Goal: Information Seeking & Learning: Find specific fact

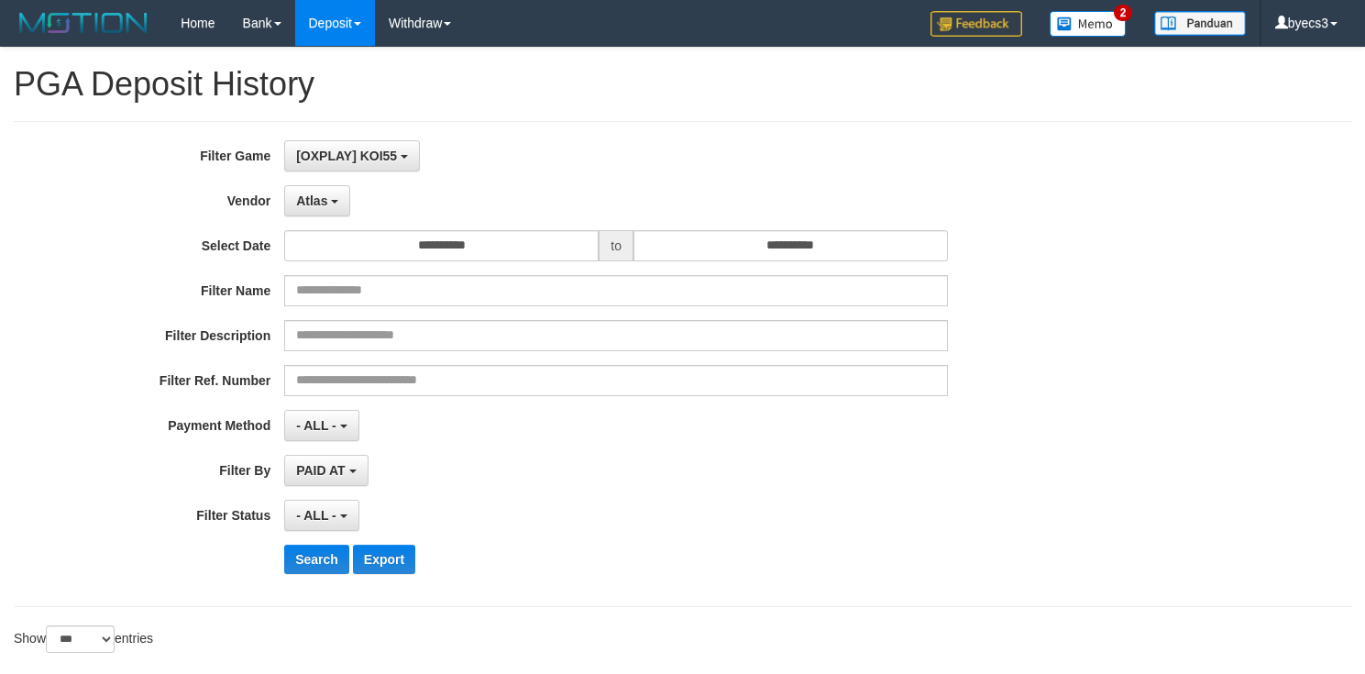
select select "**********"
select select "***"
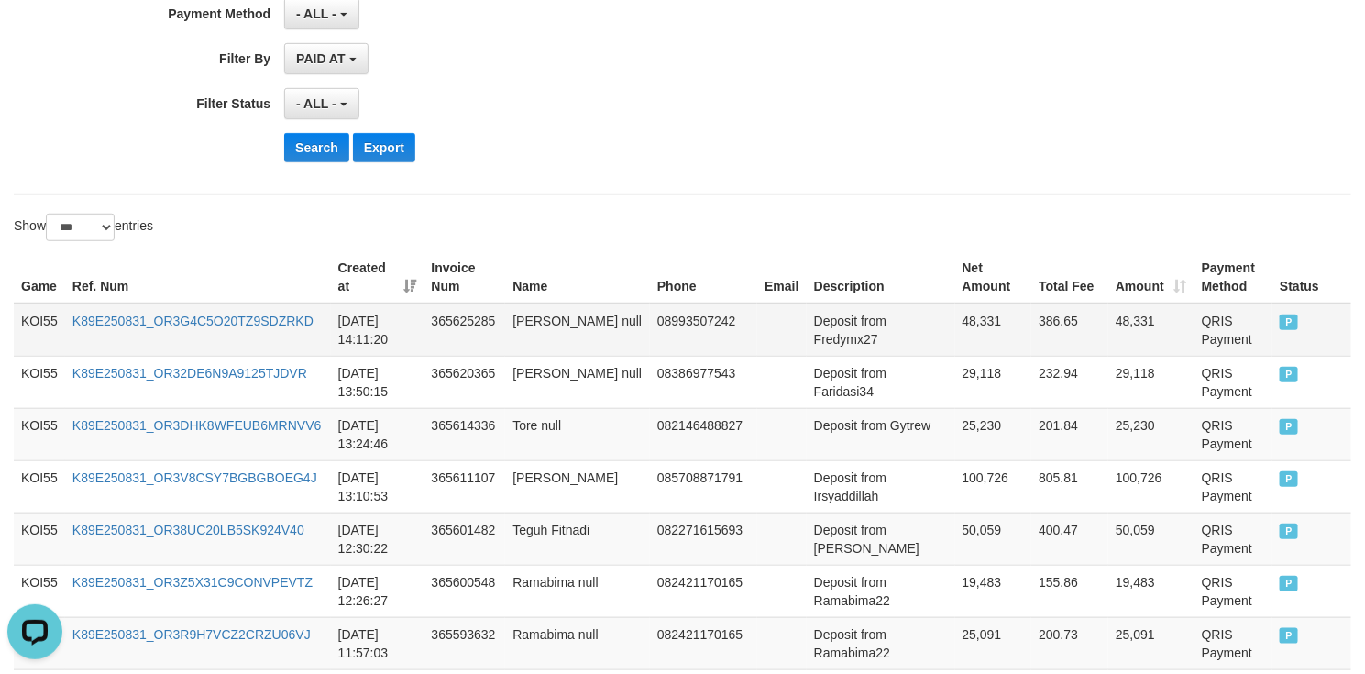
scroll to position [17, 0]
click at [311, 141] on button "Search" at bounding box center [316, 146] width 65 height 29
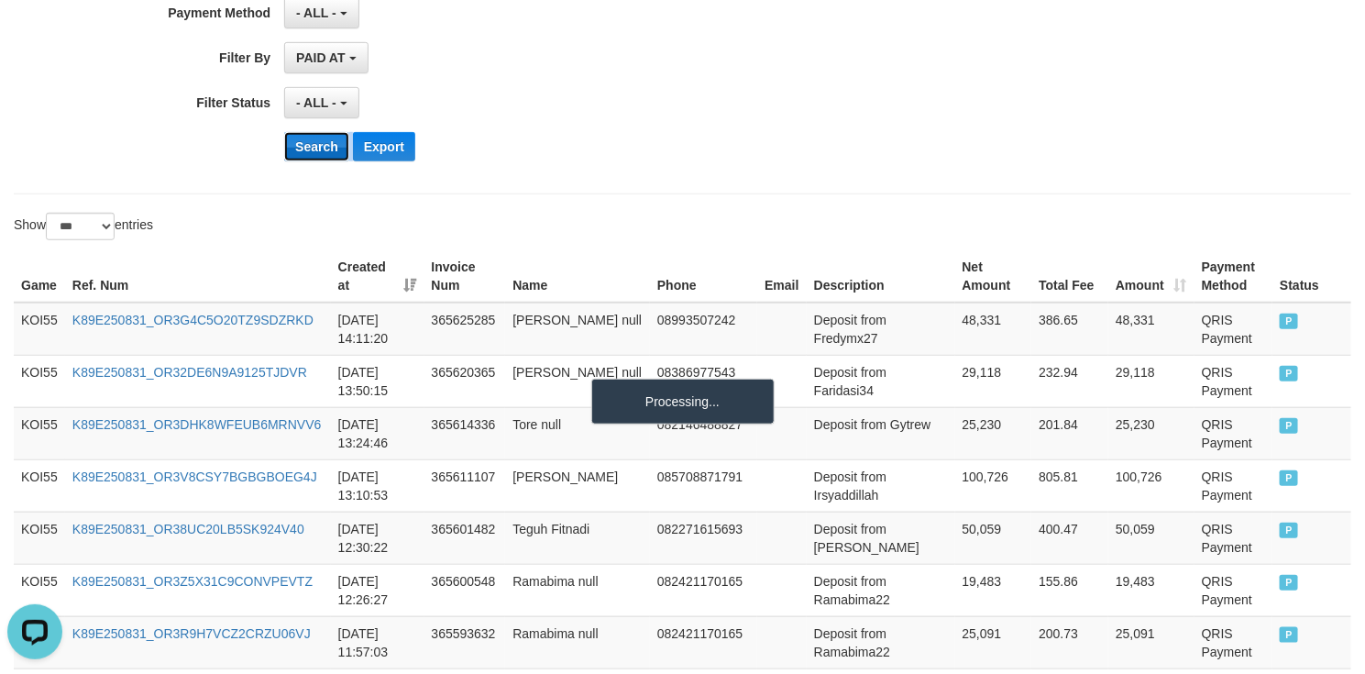
click at [314, 146] on button "Search" at bounding box center [316, 146] width 65 height 29
click at [314, 147] on button "Search" at bounding box center [316, 146] width 65 height 29
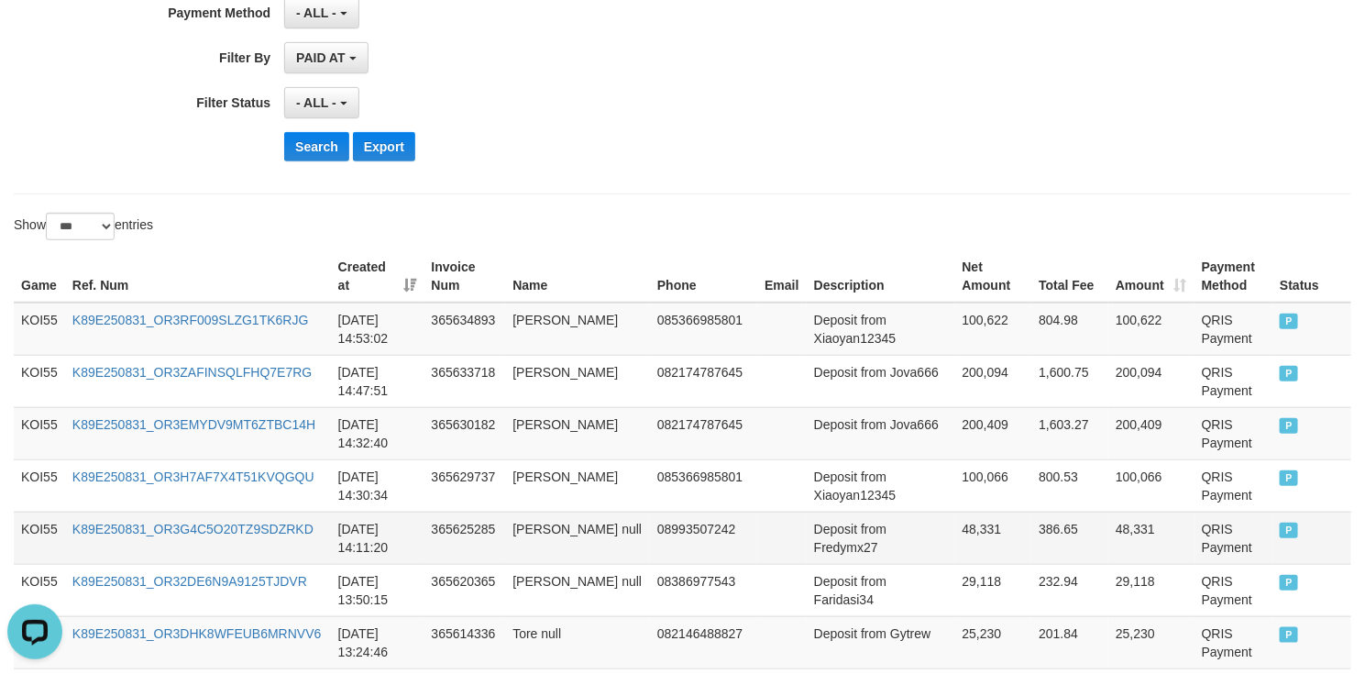
click at [757, 525] on td "08993507242" at bounding box center [703, 538] width 107 height 52
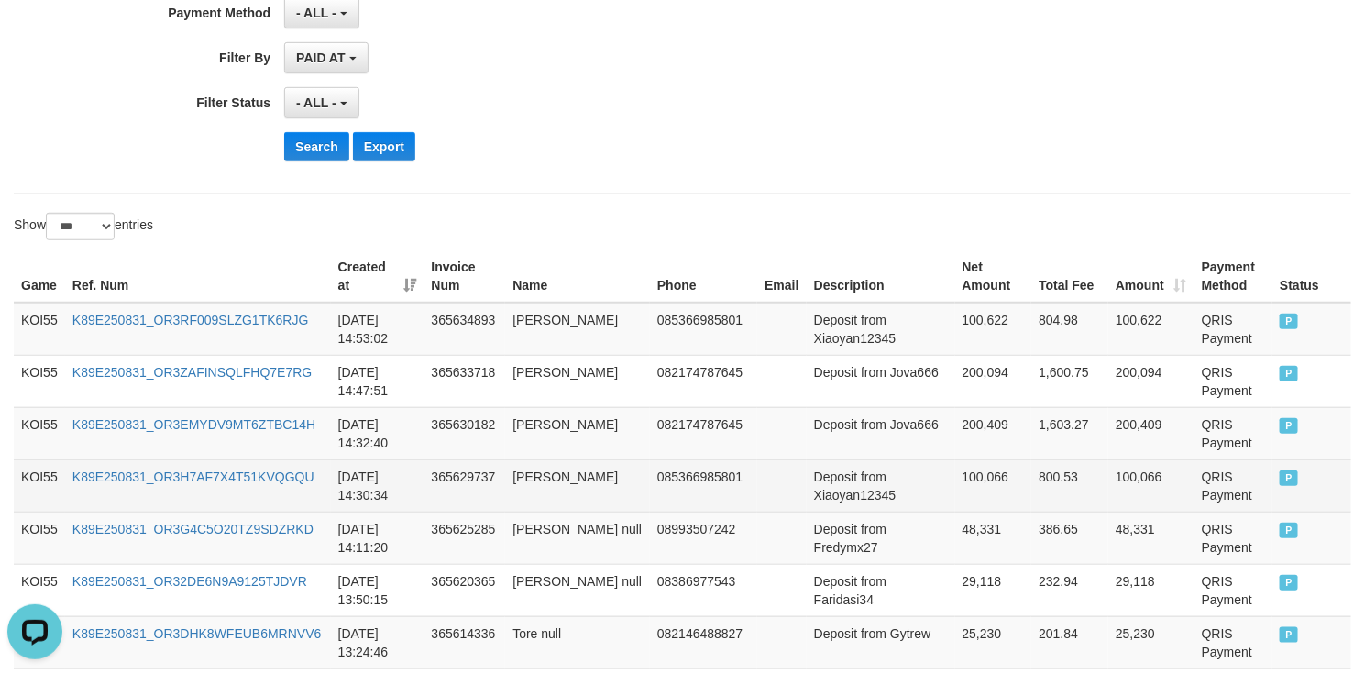
click at [855, 512] on td "Deposit from Xiaoyan12345" at bounding box center [881, 485] width 149 height 52
drag, startPoint x: 855, startPoint y: 514, endPoint x: 931, endPoint y: 503, distance: 76.0
click at [931, 503] on td "Deposit from Xiaoyan12345" at bounding box center [881, 485] width 149 height 52
click at [980, 499] on td "100,066" at bounding box center [993, 485] width 77 height 52
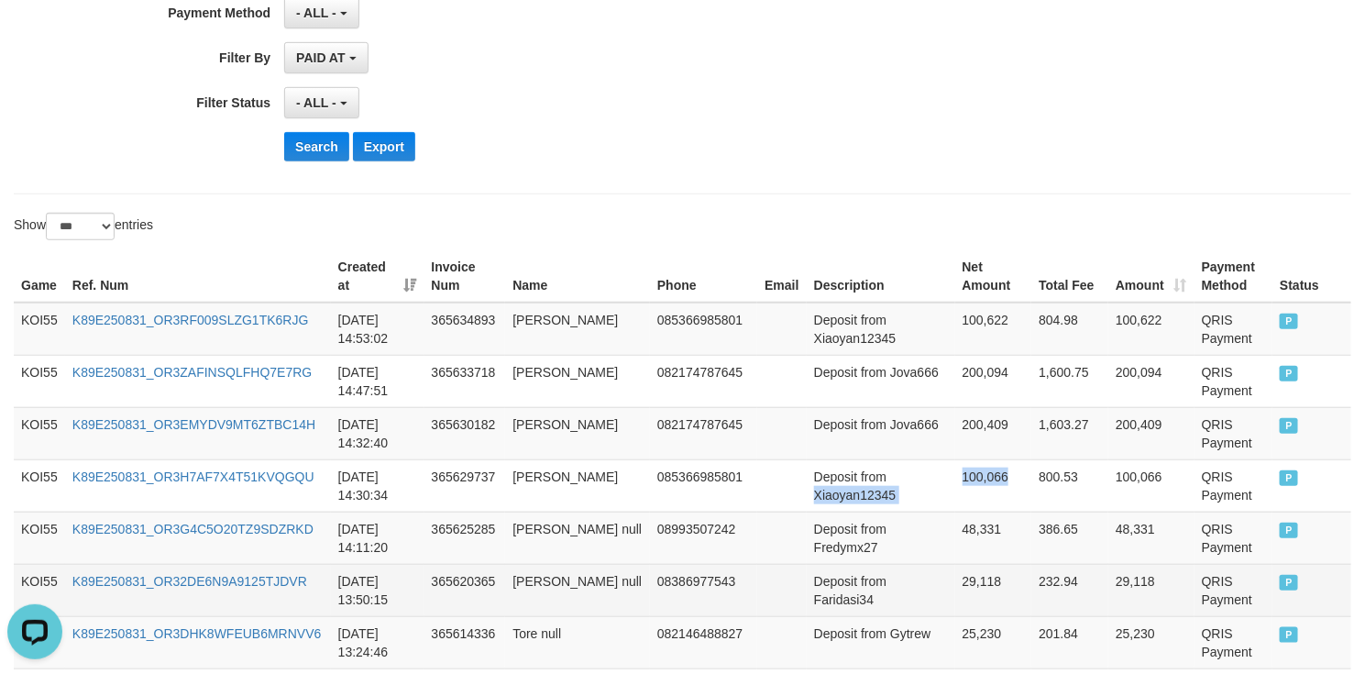
copy tr "Xiaoyan12345 100,066"
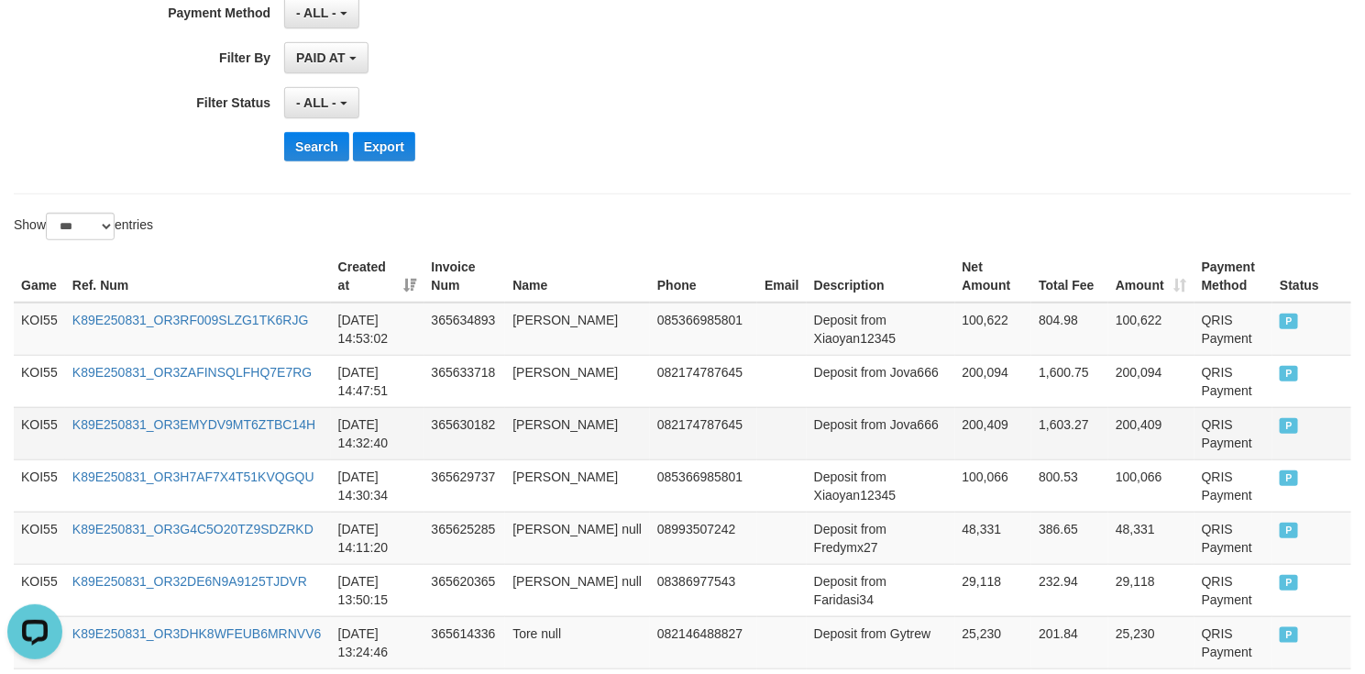
click at [858, 447] on td "Deposit from Jova666" at bounding box center [881, 433] width 149 height 52
drag, startPoint x: 858, startPoint y: 447, endPoint x: 938, endPoint y: 447, distance: 79.8
click at [938, 447] on tr "KOI55 K89E250831_OR3EMYDV9MT6ZTBC14H 2025-08-31 14:32:40 365630182 Said Jaafar …" at bounding box center [683, 433] width 1338 height 52
copy tr "Jova666 200,409"
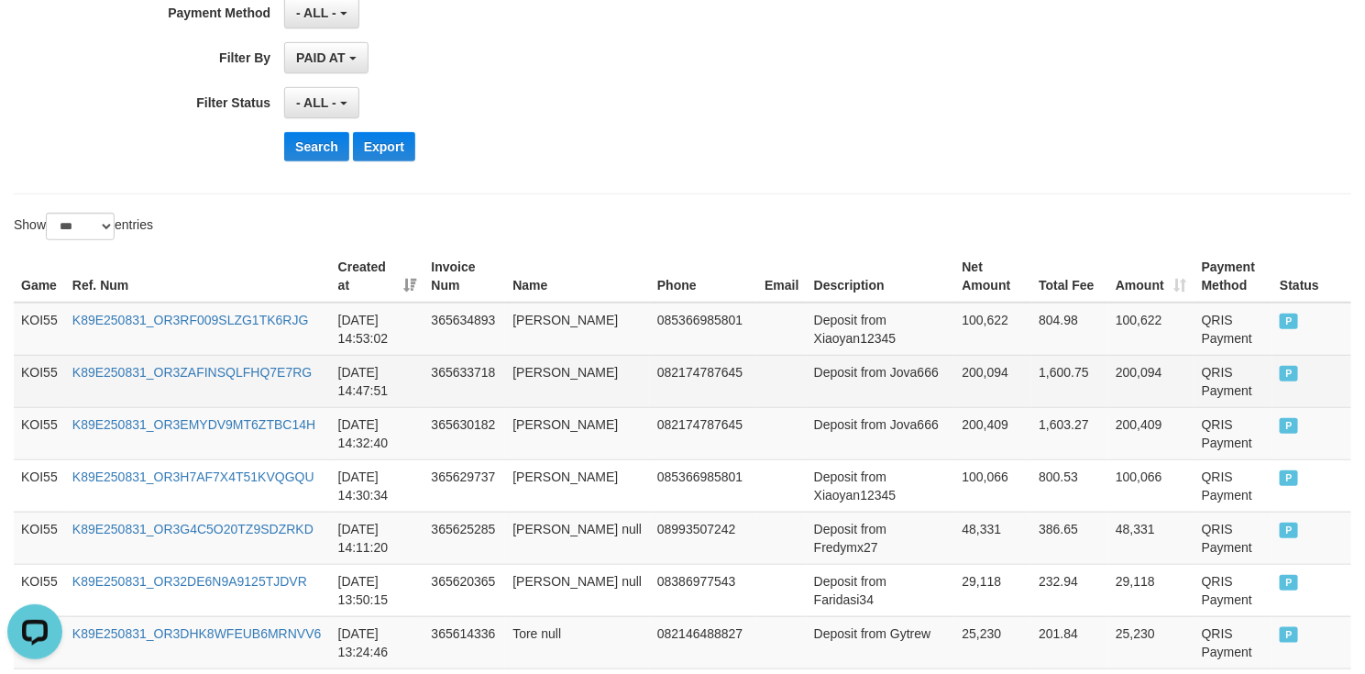
click at [850, 402] on td "Deposit from Jova666" at bounding box center [881, 381] width 149 height 52
drag, startPoint x: 850, startPoint y: 402, endPoint x: 966, endPoint y: 392, distance: 116.9
click at [966, 392] on tr "KOI55 K89E250831_OR3ZAFINSQLFHQ7E7RG 2025-08-31 14:47:51 365633718 Said Jaafar …" at bounding box center [683, 381] width 1338 height 52
copy tr "Jova666 200,094"
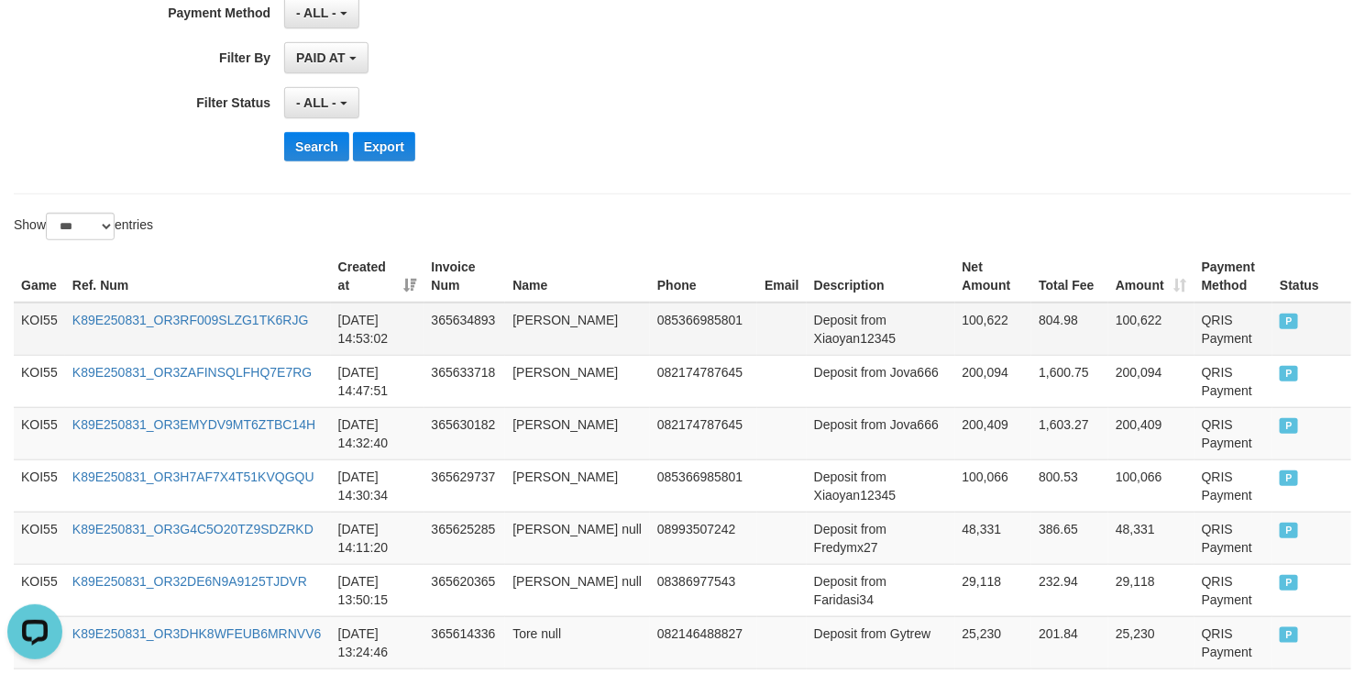
click at [869, 352] on td "Deposit from Xiaoyan12345" at bounding box center [881, 329] width 149 height 53
drag, startPoint x: 870, startPoint y: 352, endPoint x: 990, endPoint y: 350, distance: 120.1
click at [990, 350] on tr "KOI55 K89E250831_OR3RF009SLZG1TK6RJG 2025-08-31 14:53:02 365634893 Rendi Nursya…" at bounding box center [683, 329] width 1338 height 53
copy tr "Xiaoyan12345 100,622"
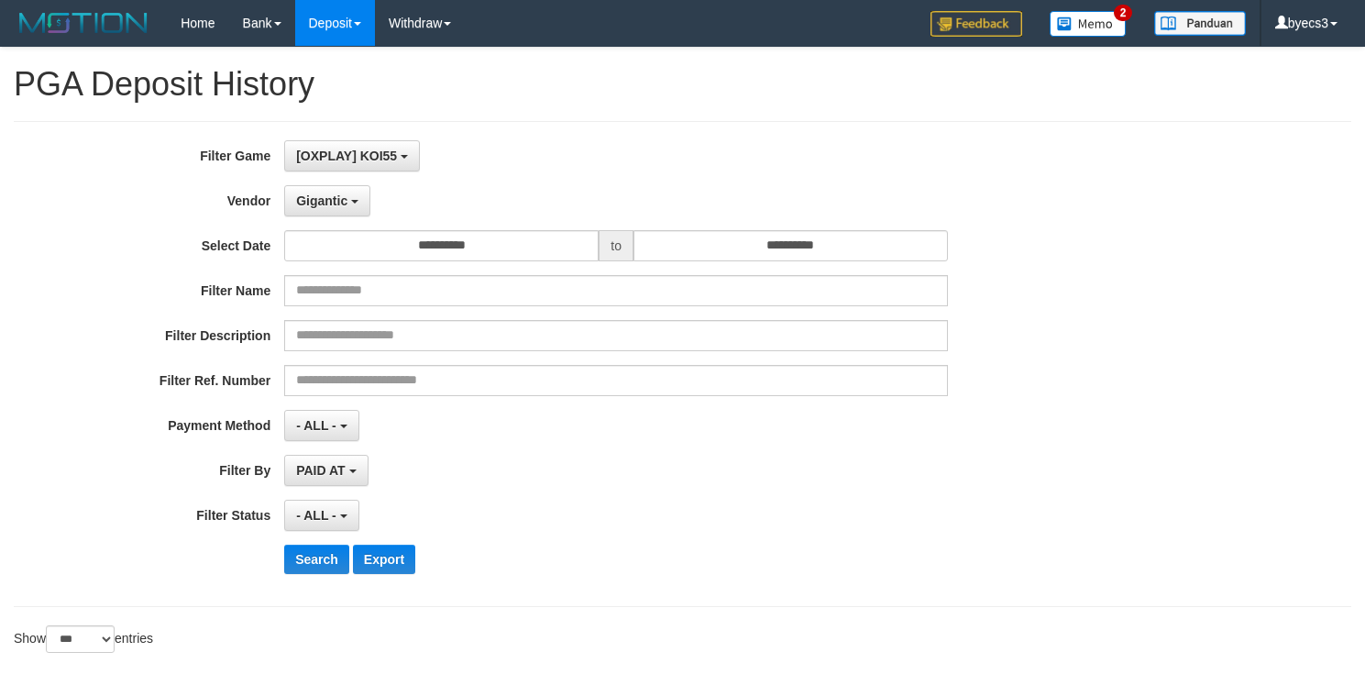
select select "**********"
select select "***"
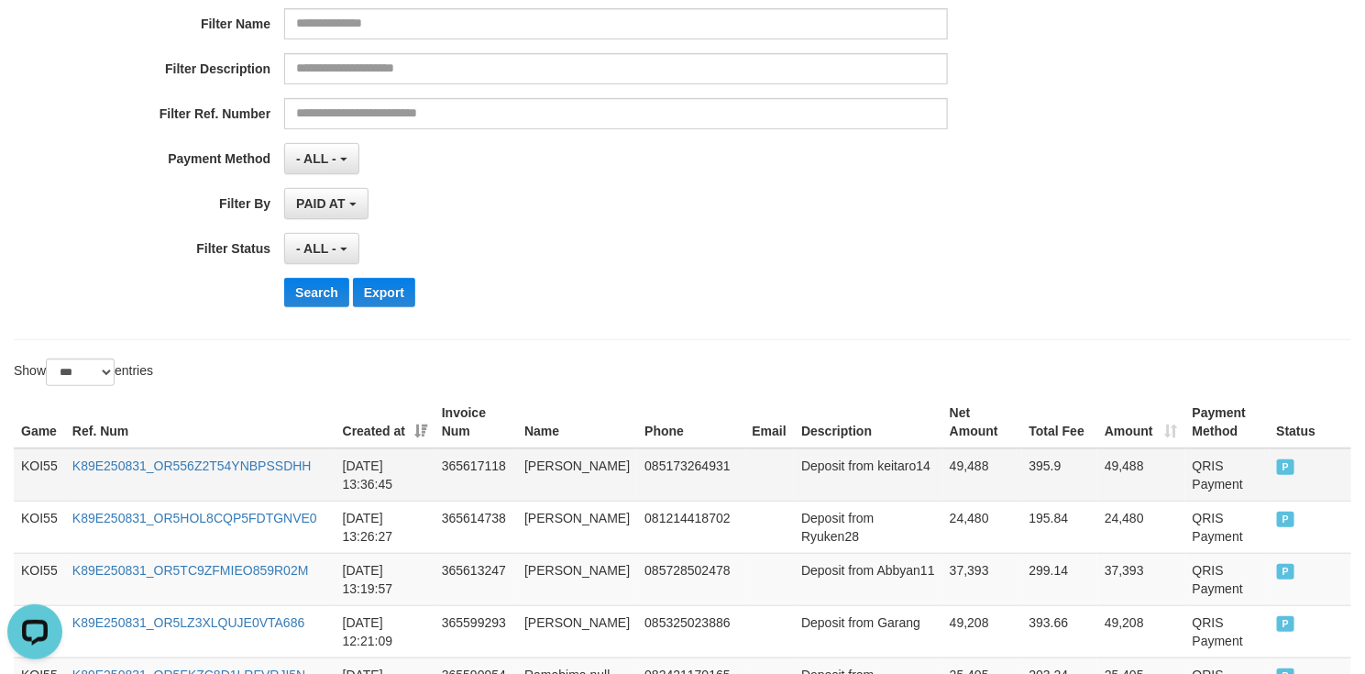
scroll to position [413, 0]
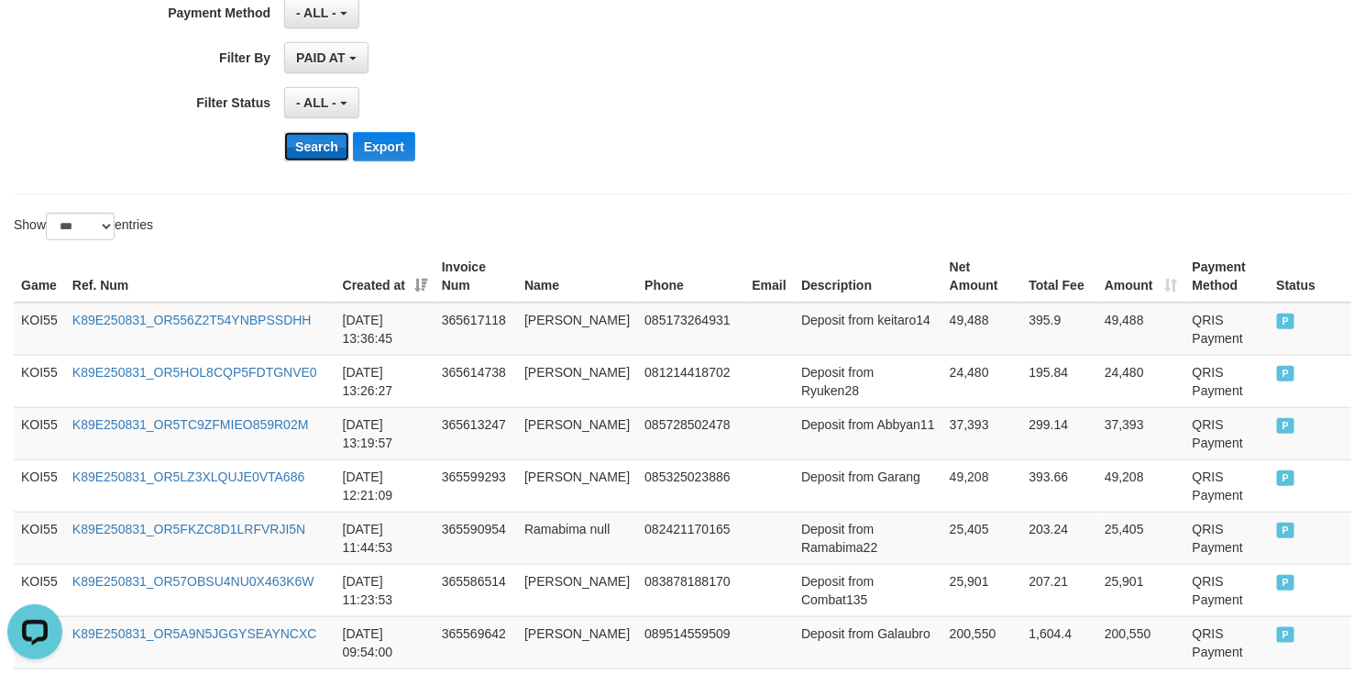
click at [308, 160] on button "Search" at bounding box center [316, 146] width 65 height 29
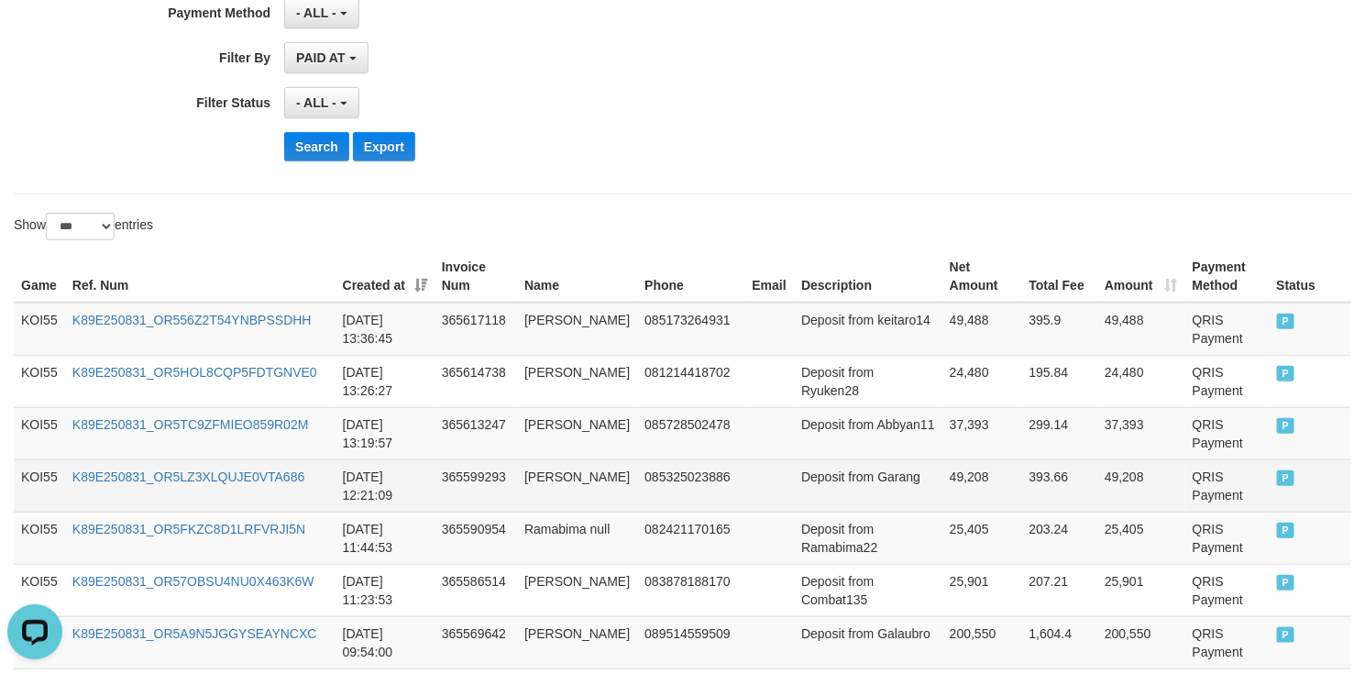
click at [726, 495] on tr "KOI55 K89E250831_OR5LZ3XLQUJE0VTA686 2025-08-31 12:21:09 365599293 Marwansyah D…" at bounding box center [683, 485] width 1338 height 52
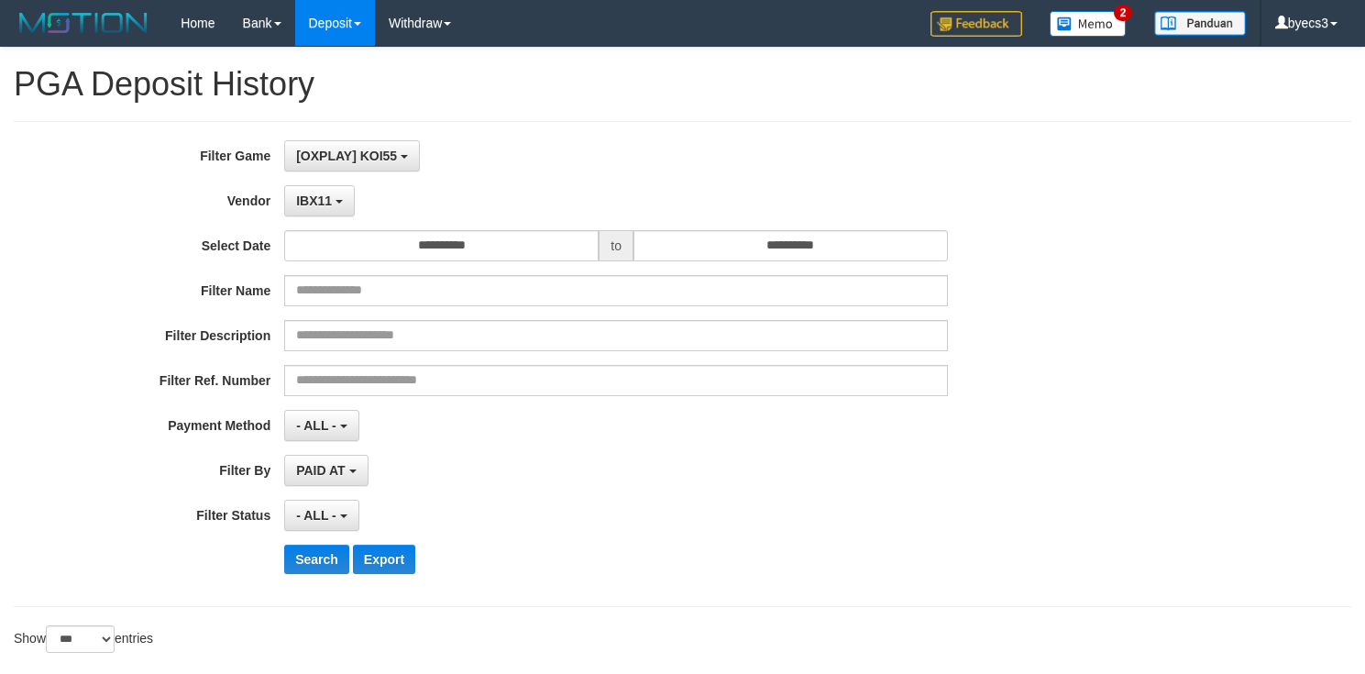
select select "**********"
select select "***"
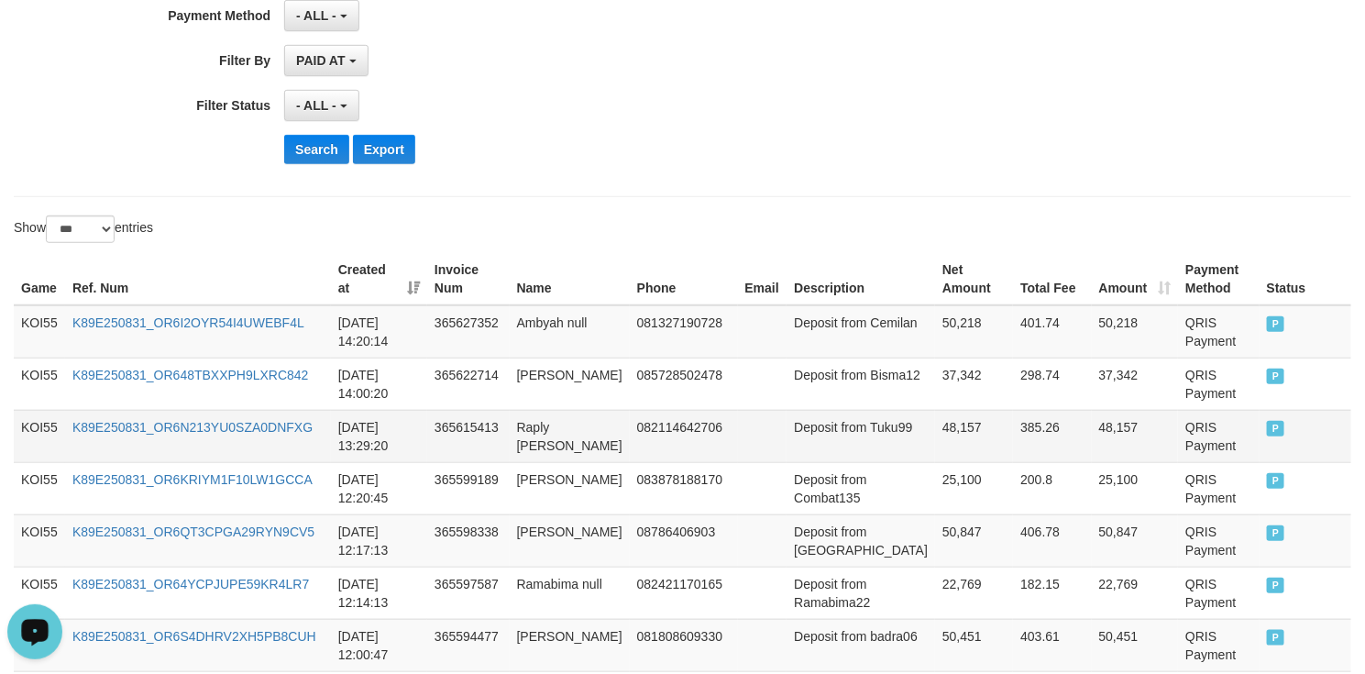
scroll to position [413, 0]
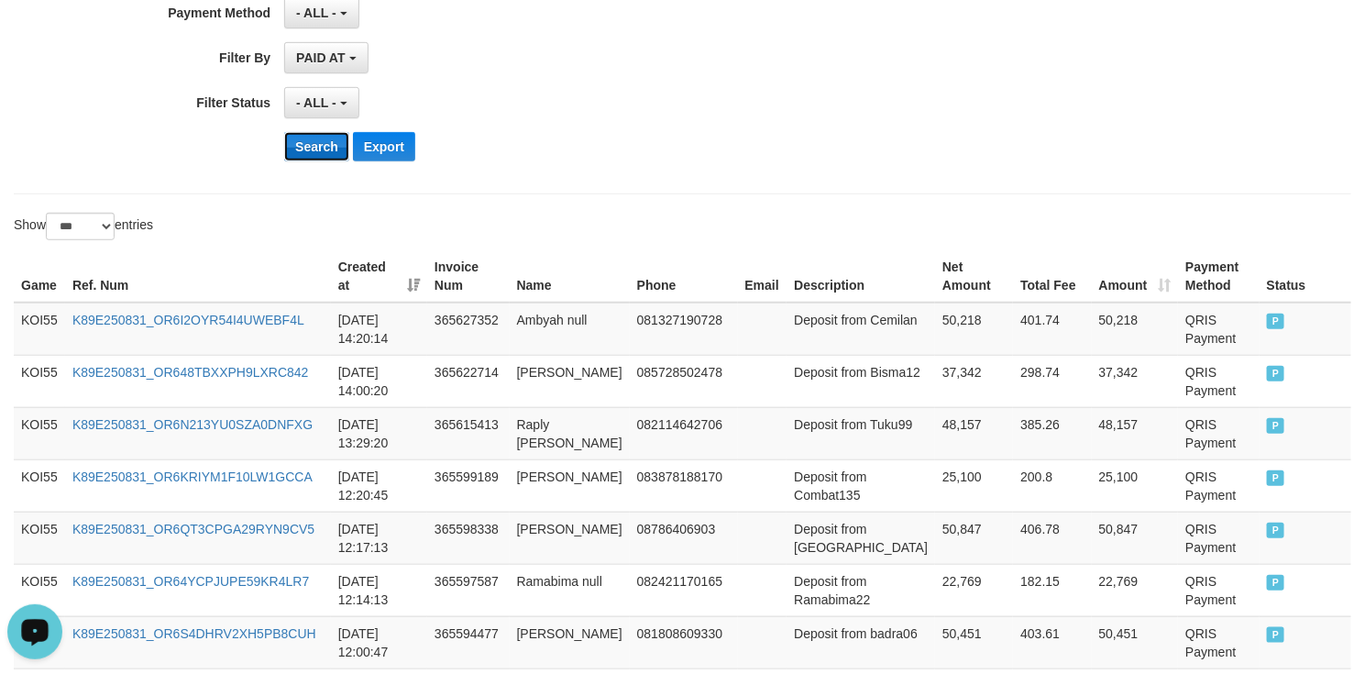
click at [327, 161] on button "Search" at bounding box center [316, 146] width 65 height 29
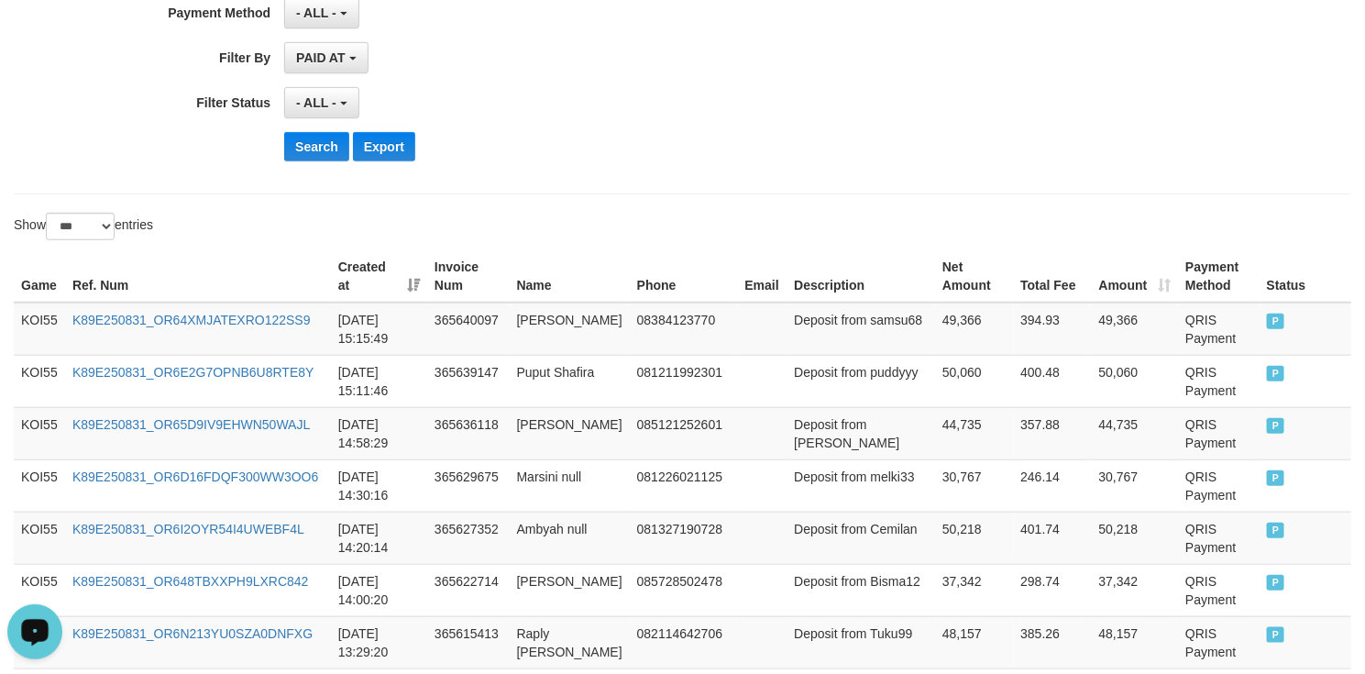
drag, startPoint x: 504, startPoint y: 273, endPoint x: 523, endPoint y: 273, distance: 18.3
click at [506, 273] on th "Invoice Num" at bounding box center [468, 276] width 83 height 52
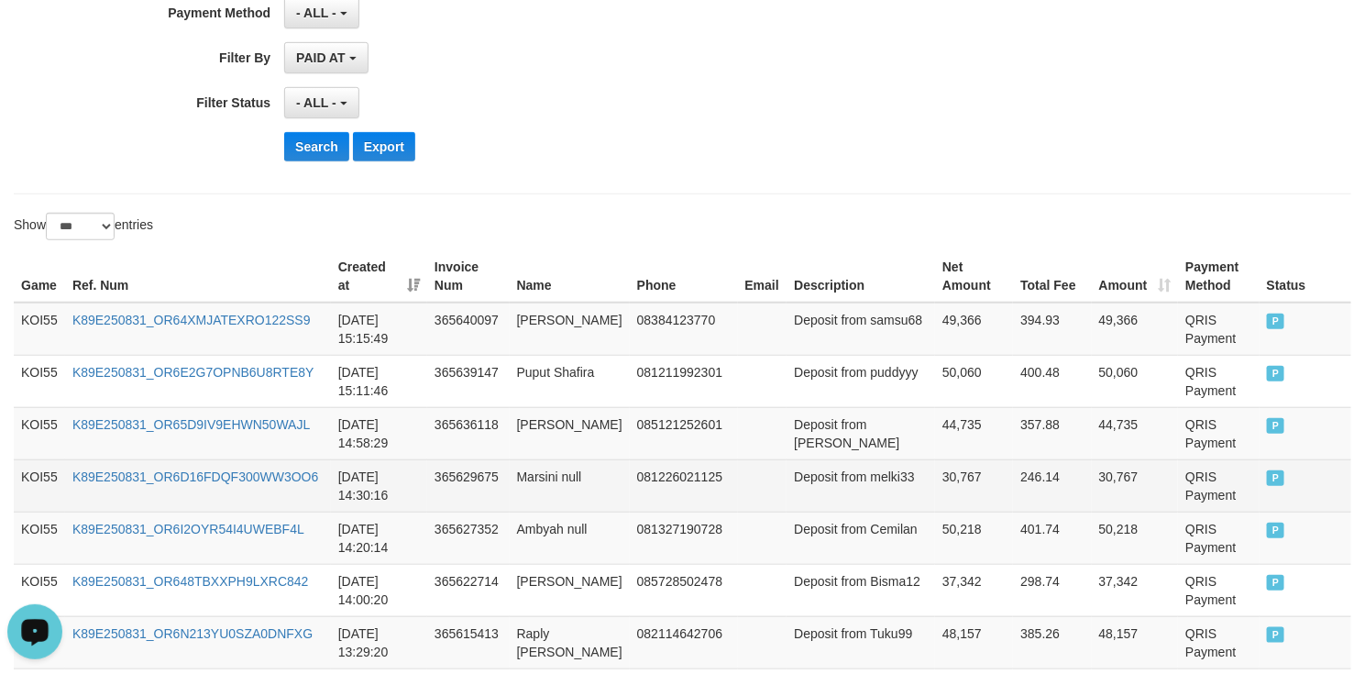
click at [820, 509] on td "Deposit from melki33" at bounding box center [861, 485] width 149 height 52
drag, startPoint x: 820, startPoint y: 509, endPoint x: 922, endPoint y: 491, distance: 104.3
click at [922, 491] on tr "KOI55 K89E250831_OR6D16FDQF300WW3OO6 2025-08-31 14:30:16 365629675 Marsini null…" at bounding box center [683, 485] width 1338 height 52
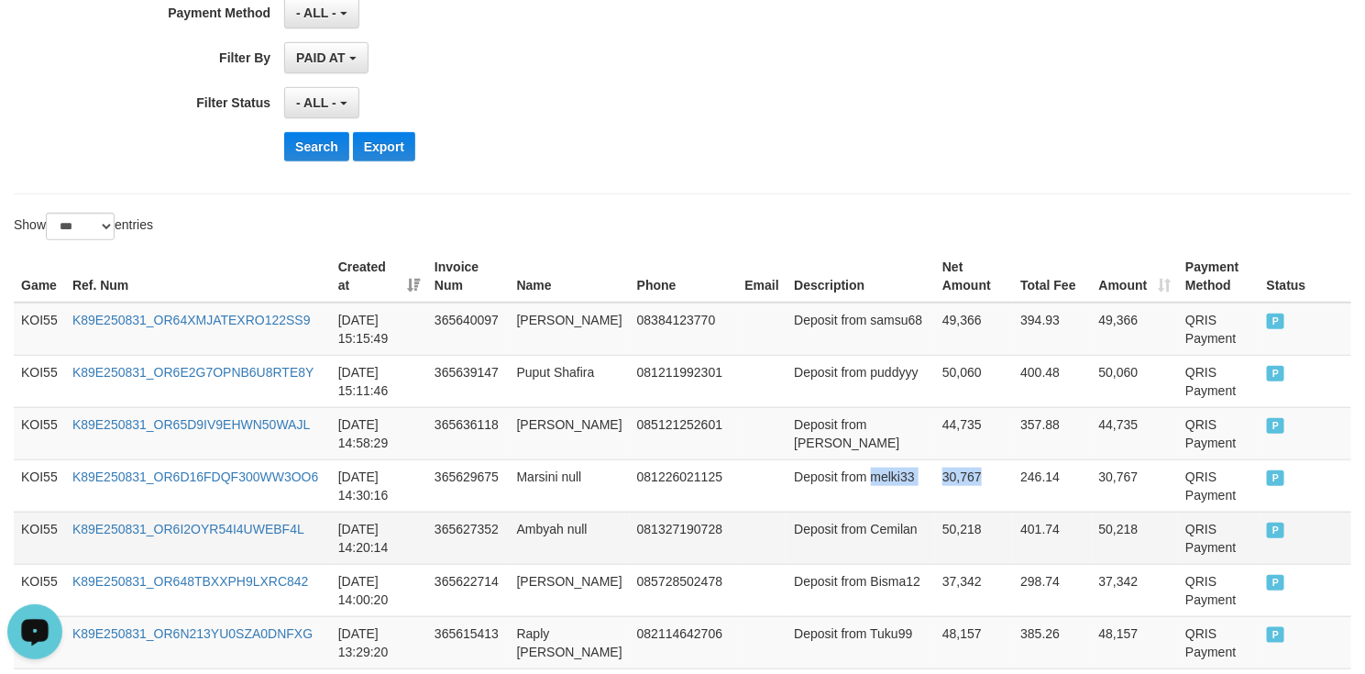
copy tr "melki33 30,767"
click at [829, 451] on td "Deposit from Billsky" at bounding box center [861, 433] width 149 height 52
drag, startPoint x: 829, startPoint y: 451, endPoint x: 958, endPoint y: 448, distance: 129.3
click at [958, 448] on tr "KOI55 K89E250831_OR65D9IV9EHWN50WAJL 2025-08-31 14:58:29 365636118 Billy Etsa 0…" at bounding box center [683, 433] width 1338 height 52
copy tr "Billsky 44,735"
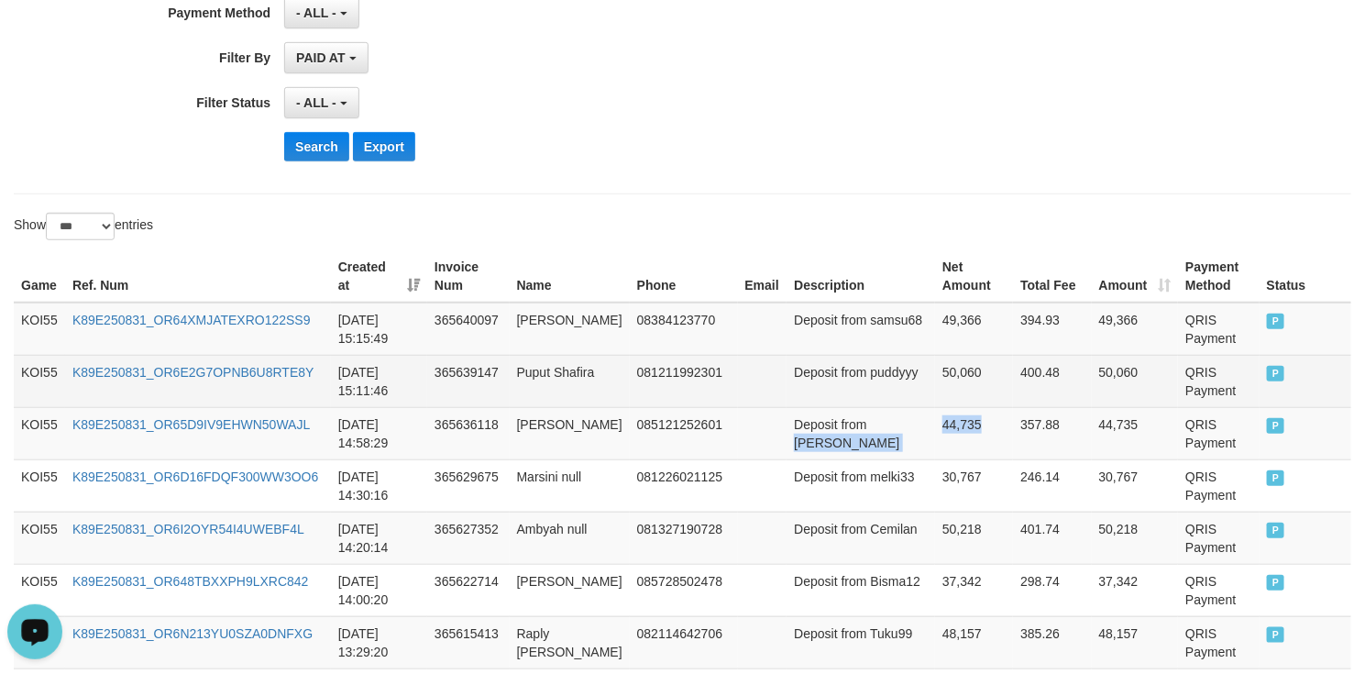
click at [822, 391] on td "Deposit from puddyyy" at bounding box center [861, 381] width 149 height 52
drag, startPoint x: 822, startPoint y: 391, endPoint x: 1010, endPoint y: 391, distance: 188.0
click at [1010, 391] on tr "KOI55 K89E250831_OR6E2G7OPNB6U8RTE8Y 2025-08-31 15:11:46 365639147 Puput Shafir…" at bounding box center [683, 381] width 1338 height 52
copy tr "puddyyy 50,060 400.48"
click at [955, 375] on td "50,060" at bounding box center [974, 381] width 78 height 52
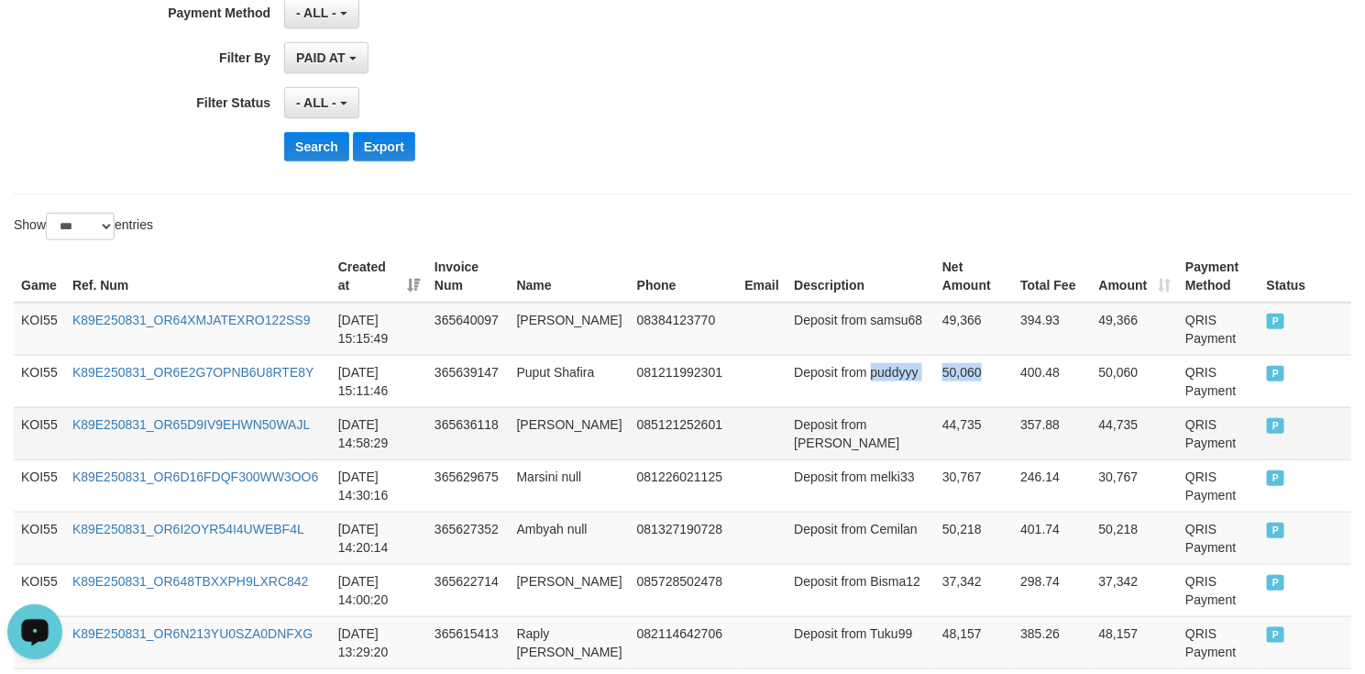
copy tr "puddyyy 50,060"
click at [804, 348] on td "Deposit from samsu68" at bounding box center [861, 329] width 149 height 53
drag, startPoint x: 804, startPoint y: 348, endPoint x: 924, endPoint y: 348, distance: 120.1
click at [924, 348] on tr "KOI55 K89E250831_OR64XMJATEXRO122SS9 2025-08-31 15:15:49 365640097 Nenni Herwat…" at bounding box center [683, 329] width 1338 height 53
copy tr "samsu68 49,366"
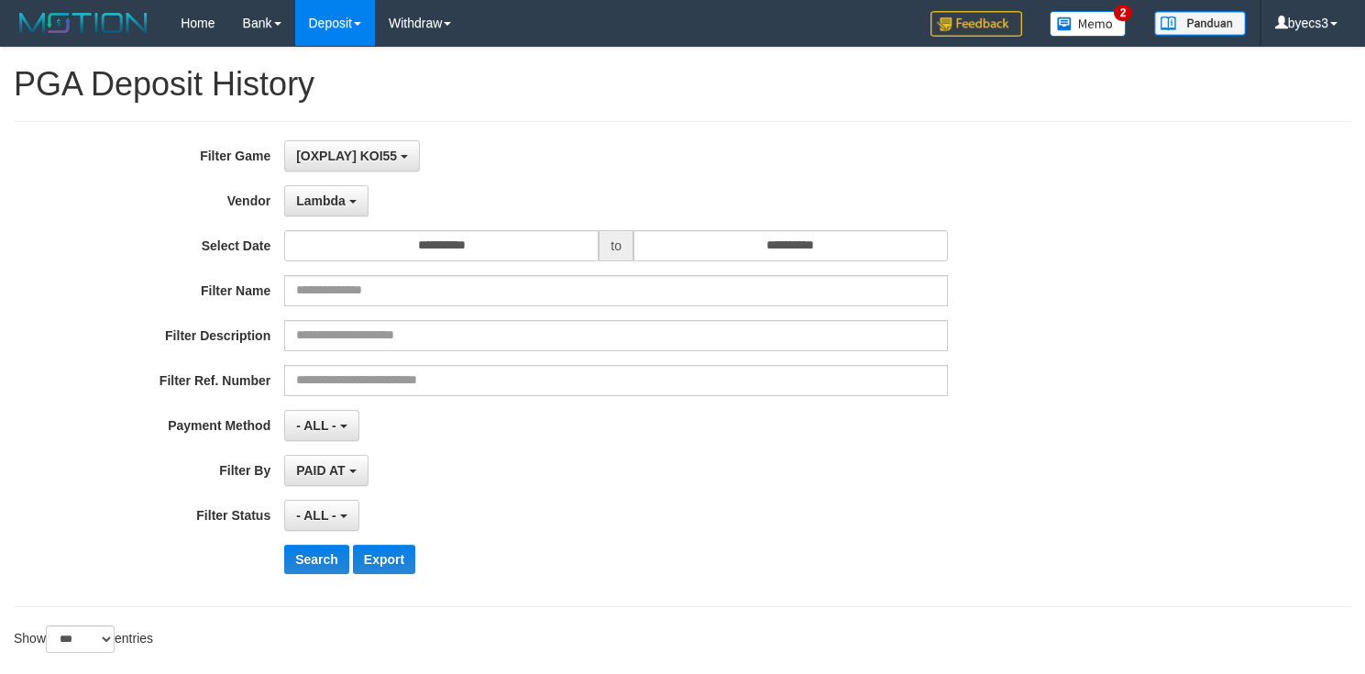
select select "**********"
select select "***"
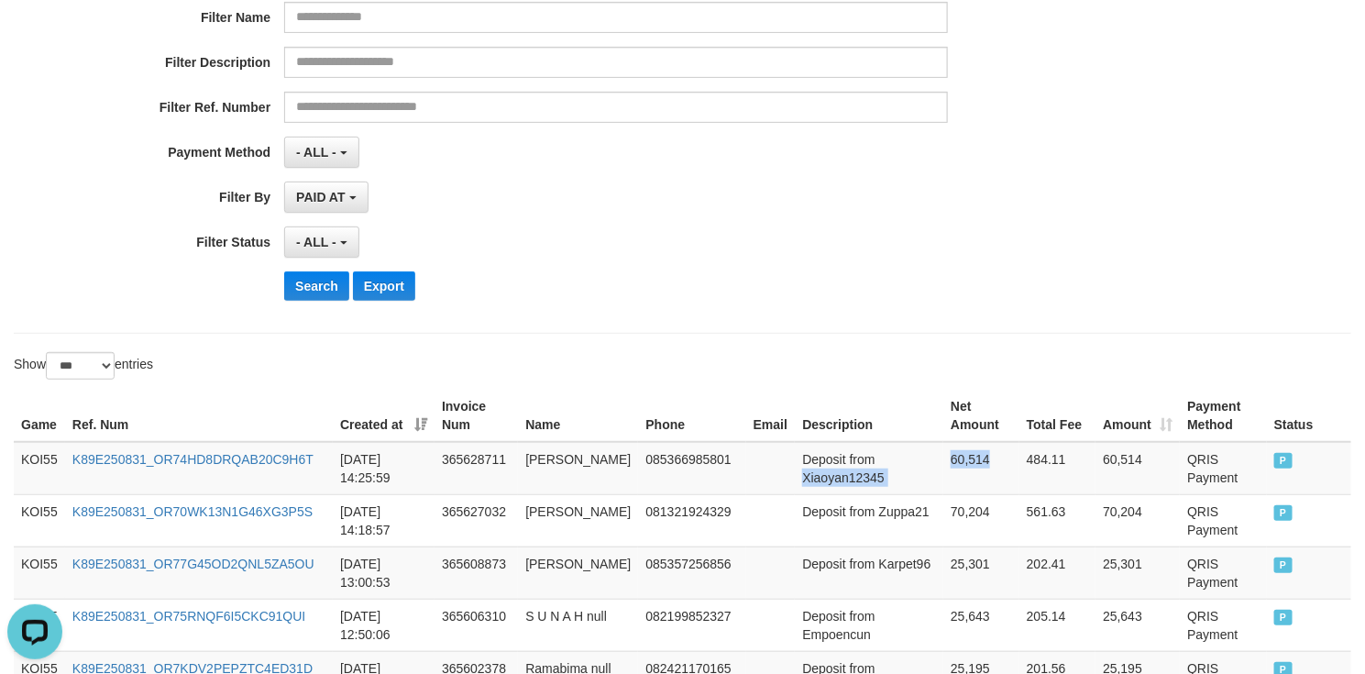
scroll to position [275, 0]
click at [312, 289] on button "Search" at bounding box center [316, 284] width 65 height 29
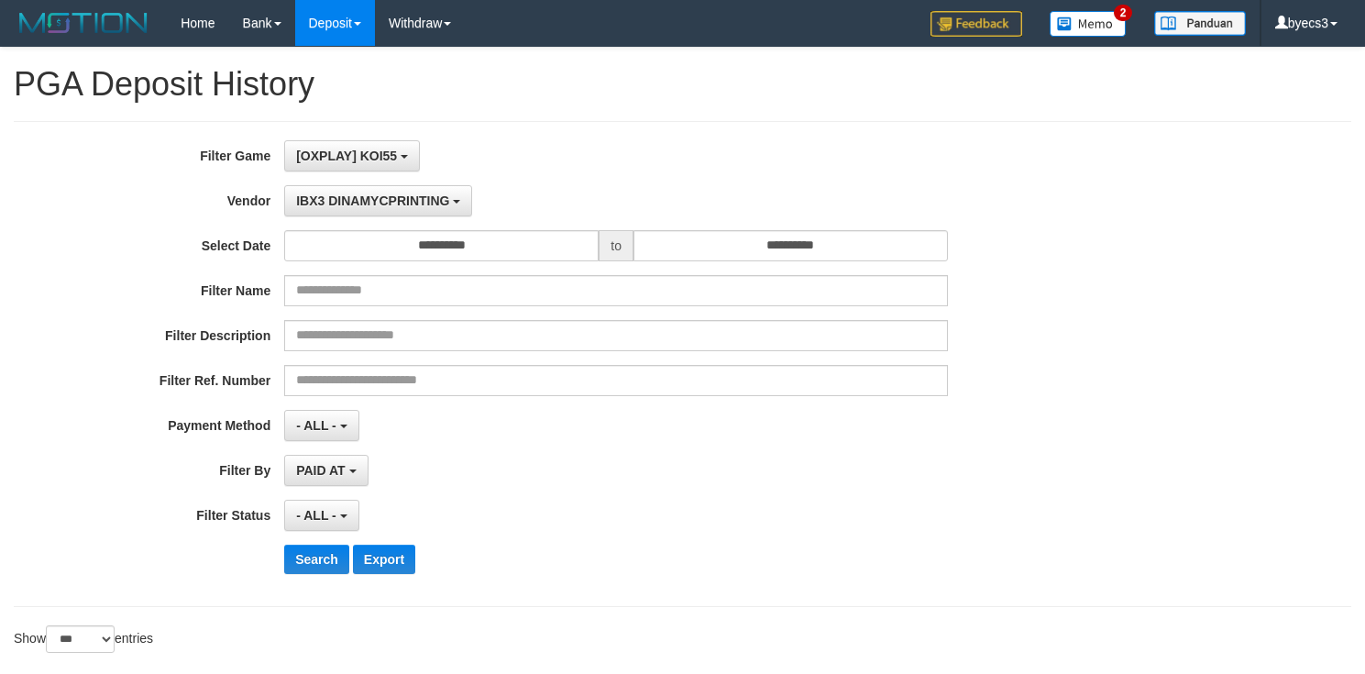
select select "**********"
select select "***"
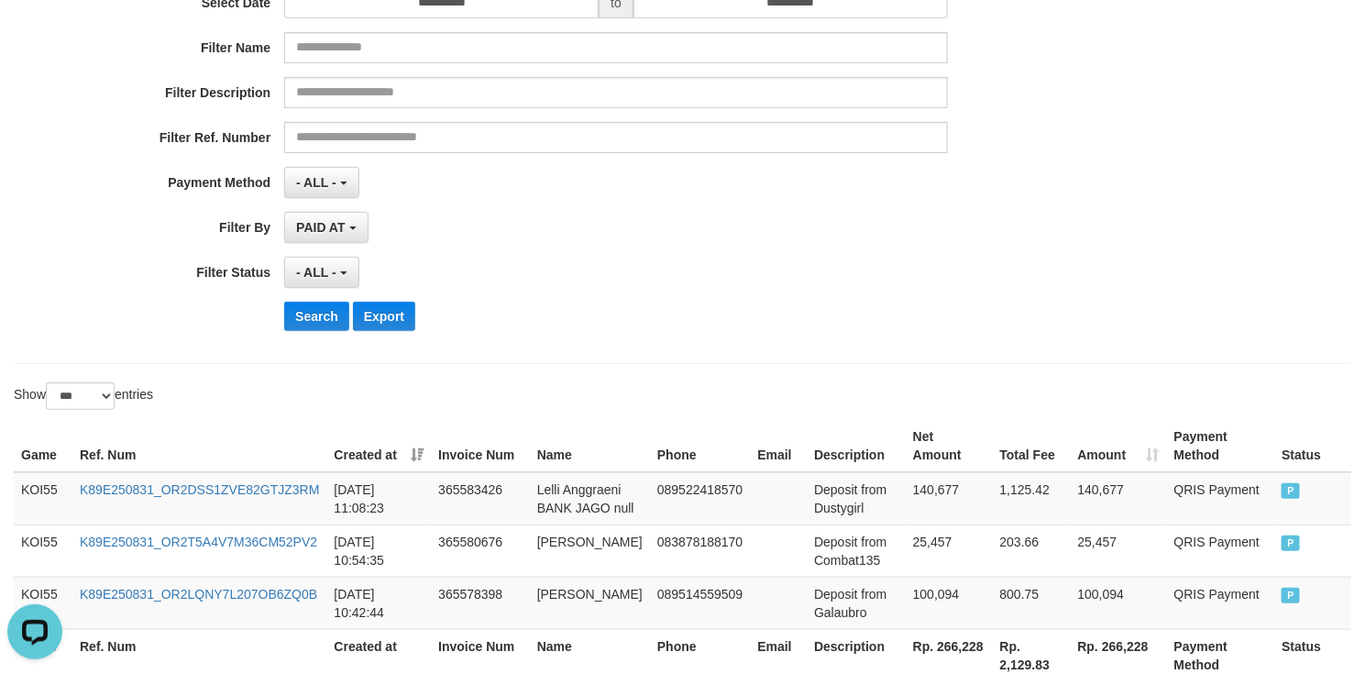
scroll to position [275, 0]
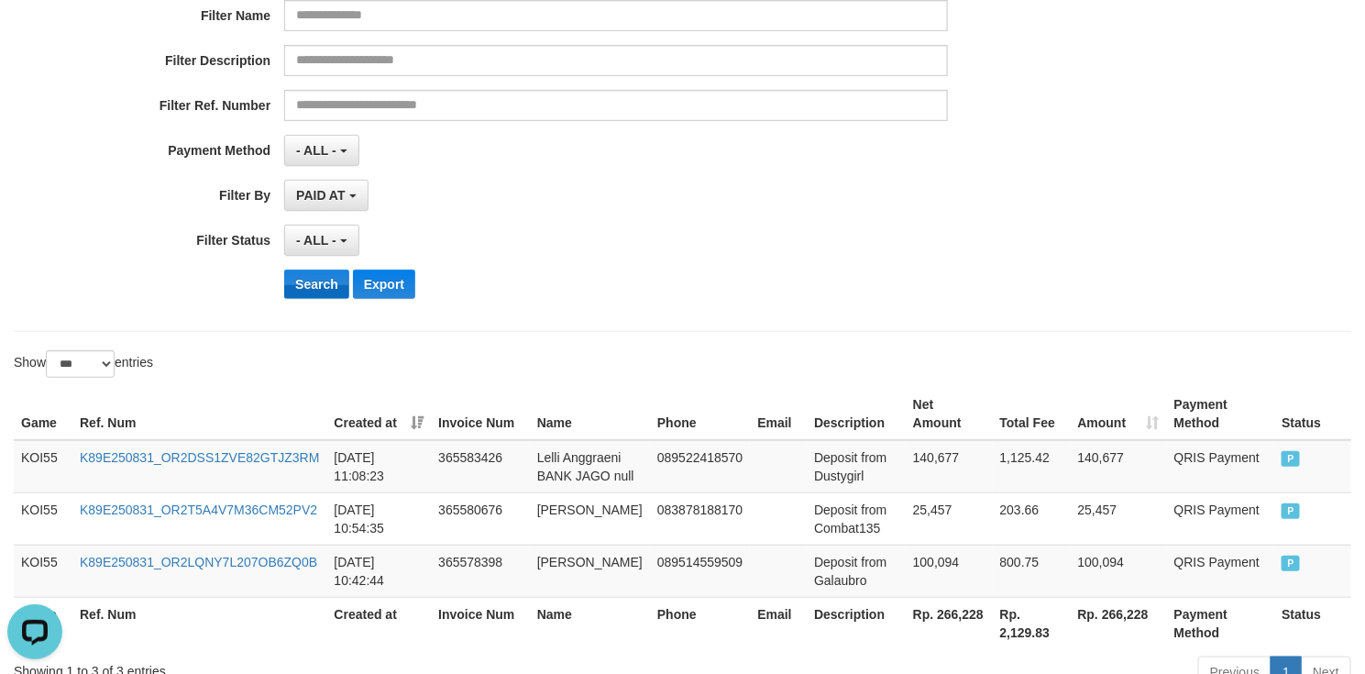
click at [334, 297] on button "Search" at bounding box center [316, 284] width 65 height 29
drag, startPoint x: 645, startPoint y: 413, endPoint x: 678, endPoint y: 413, distance: 33.0
click at [668, 413] on th "Phone" at bounding box center [700, 414] width 100 height 52
